Goal: Task Accomplishment & Management: Manage account settings

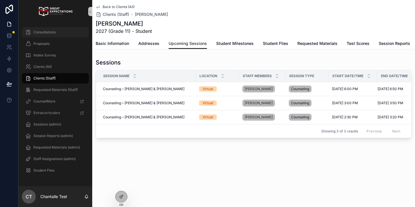
click at [49, 34] on span "Consultations" at bounding box center [44, 32] width 22 height 5
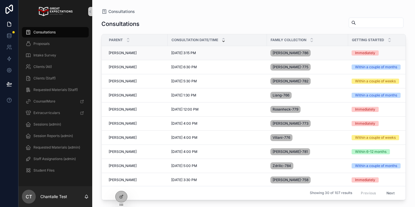
click at [134, 52] on div "Hilda Wong Hilda Wong" at bounding box center [137, 53] width 56 height 5
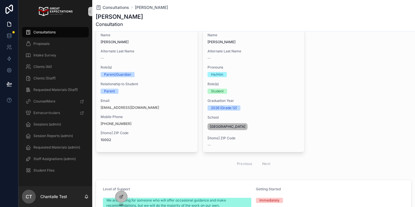
scroll to position [62, 0]
click at [199, 135] on div "Name Hilda Wong Alternate Last Name -- Role(s) Parent/Guardian Relationship to …" at bounding box center [254, 100] width 316 height 143
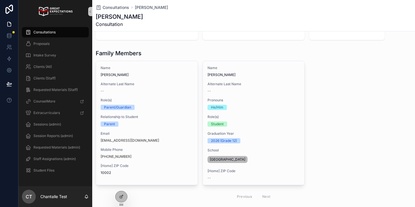
scroll to position [29, 0]
click at [122, 186] on icon at bounding box center [121, 184] width 5 height 5
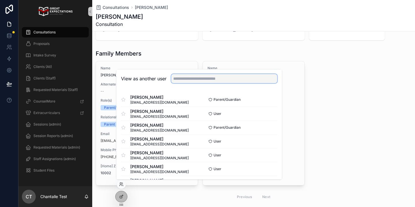
click at [187, 81] on input "text" at bounding box center [224, 78] width 106 height 9
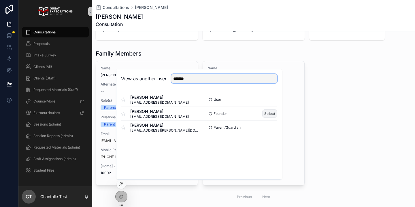
type input "*******"
click at [266, 113] on button "Select" at bounding box center [269, 113] width 15 height 8
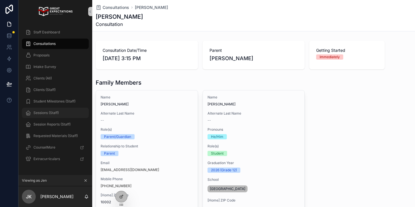
click at [51, 112] on span "Sessions (Staff)" at bounding box center [45, 113] width 25 height 5
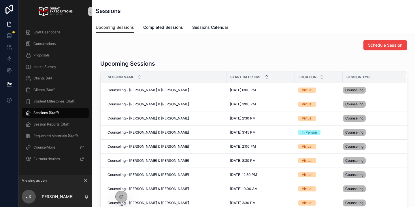
click at [267, 76] on icon "scrollable content" at bounding box center [267, 75] width 2 height 1
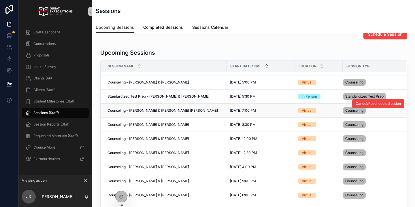
scroll to position [12, 0]
